Goal: Transaction & Acquisition: Purchase product/service

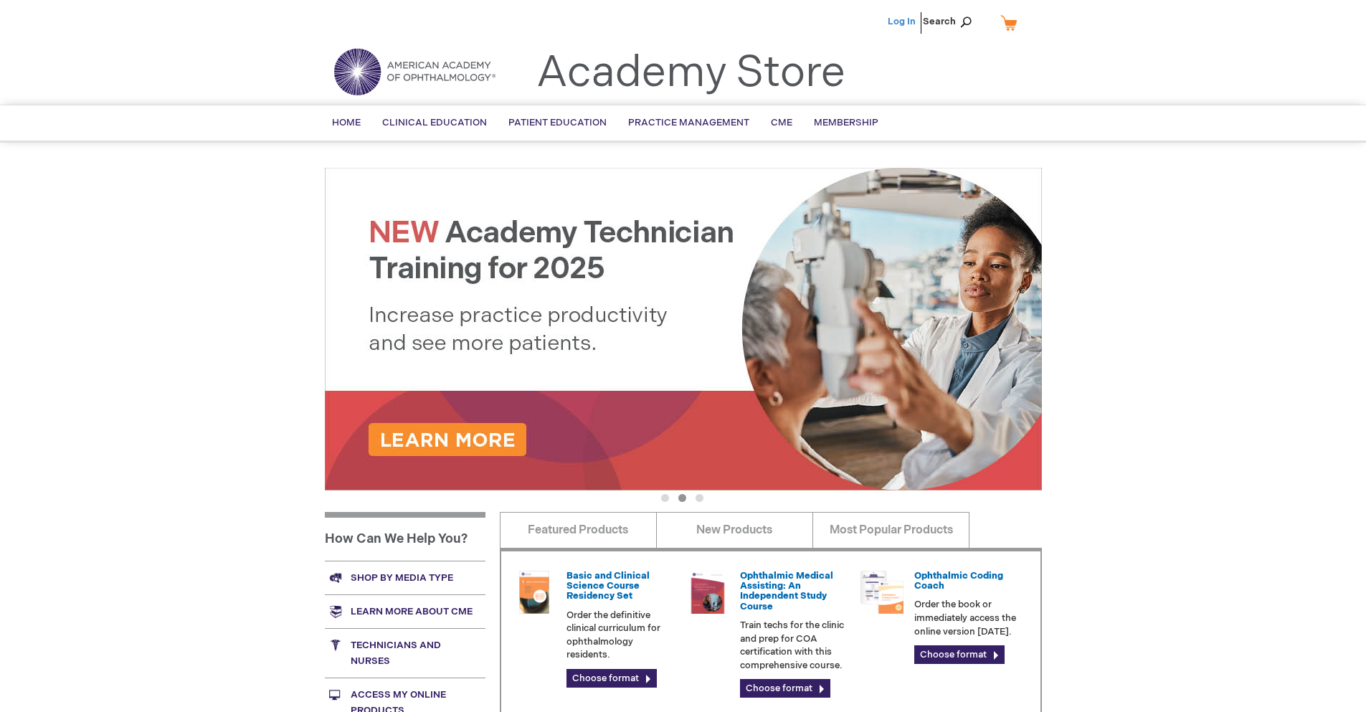
click at [903, 22] on link "Log In" at bounding box center [902, 21] width 28 height 11
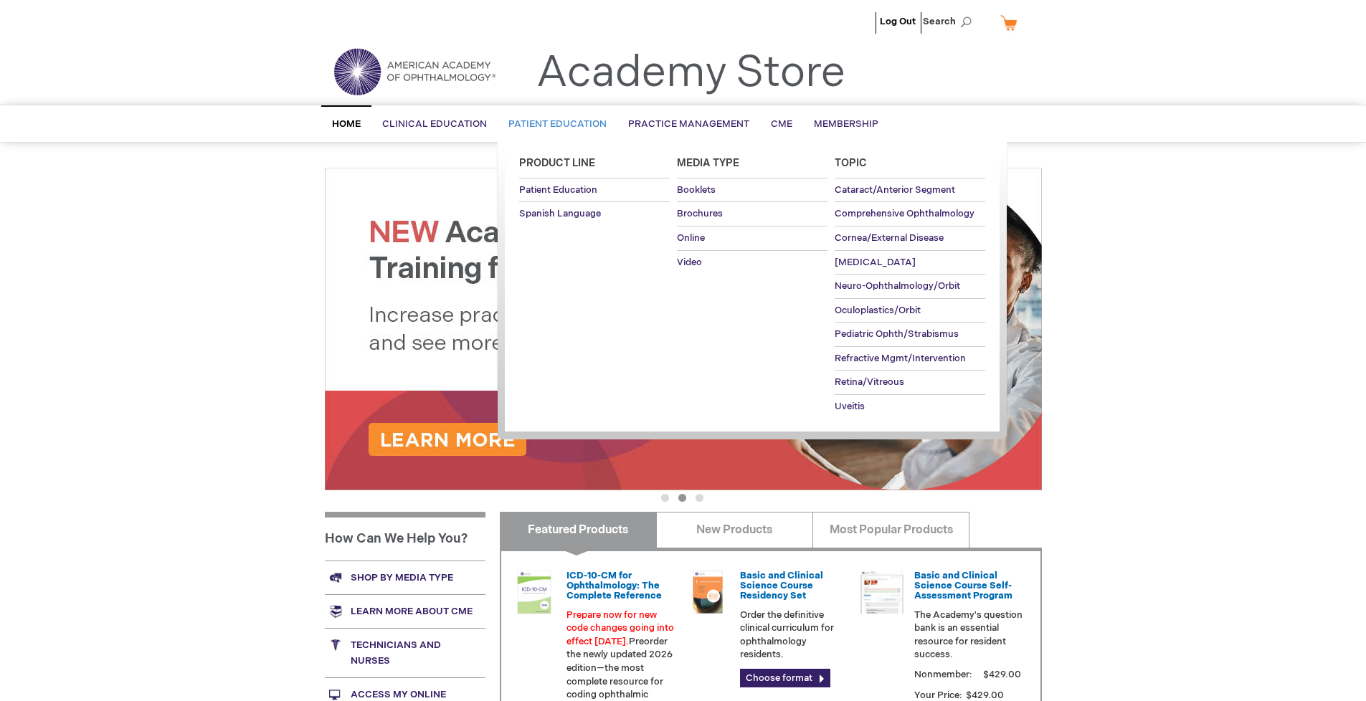
click at [554, 124] on span "Patient Education" at bounding box center [558, 123] width 98 height 11
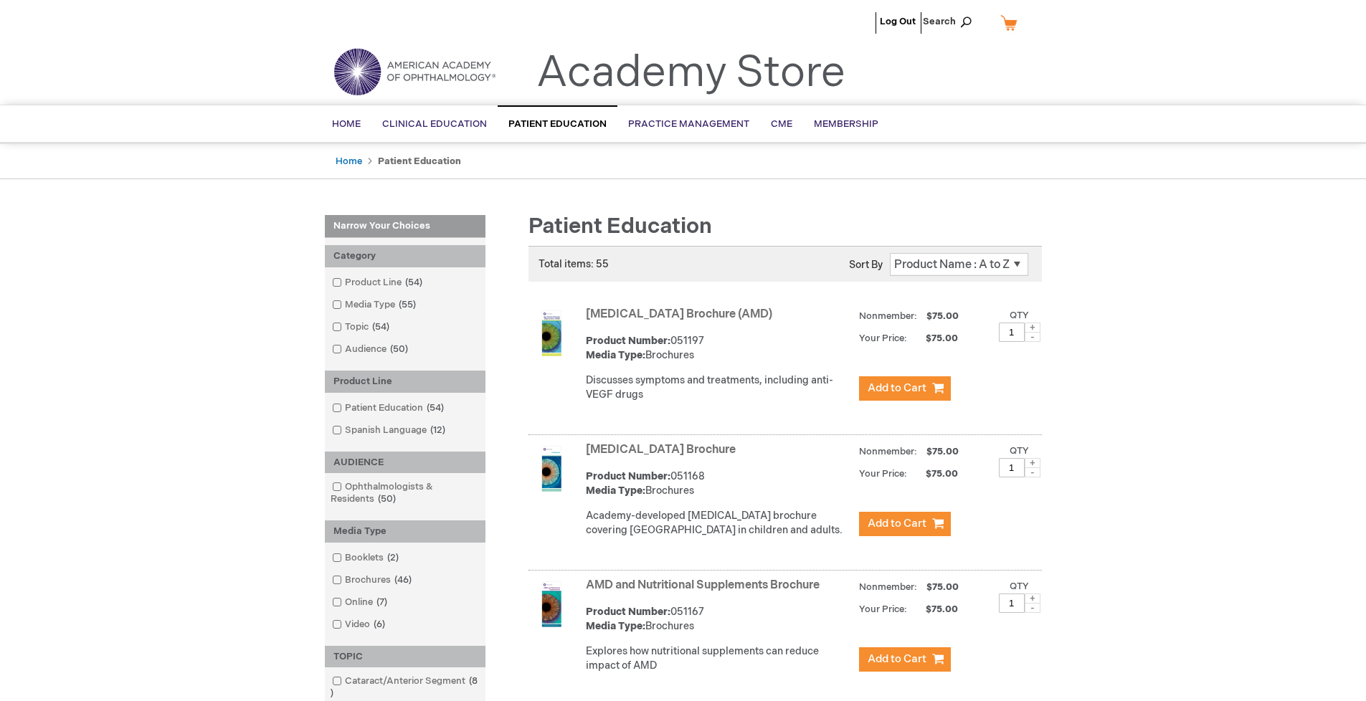
click at [706, 592] on link "AMD and Nutritional Supplements Brochure" at bounding box center [703, 586] width 234 height 14
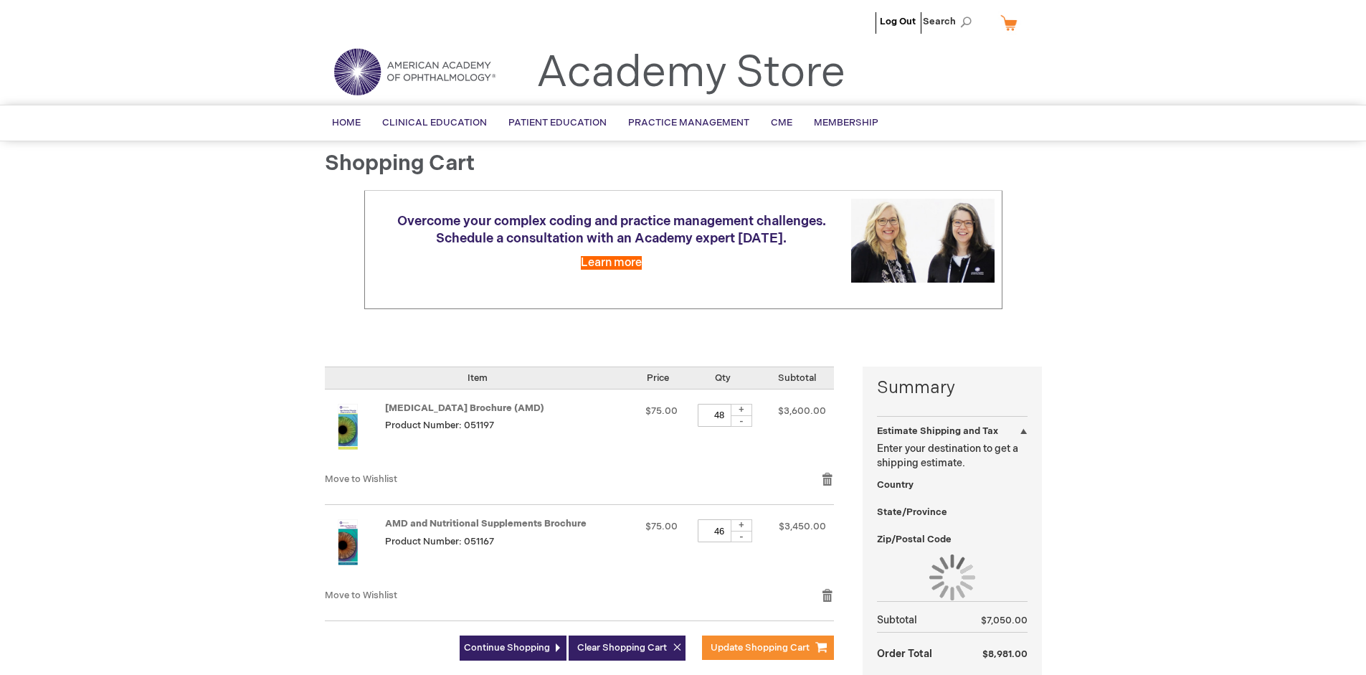
select select "US"
select select "41"
